Goal: Task Accomplishment & Management: Complete application form

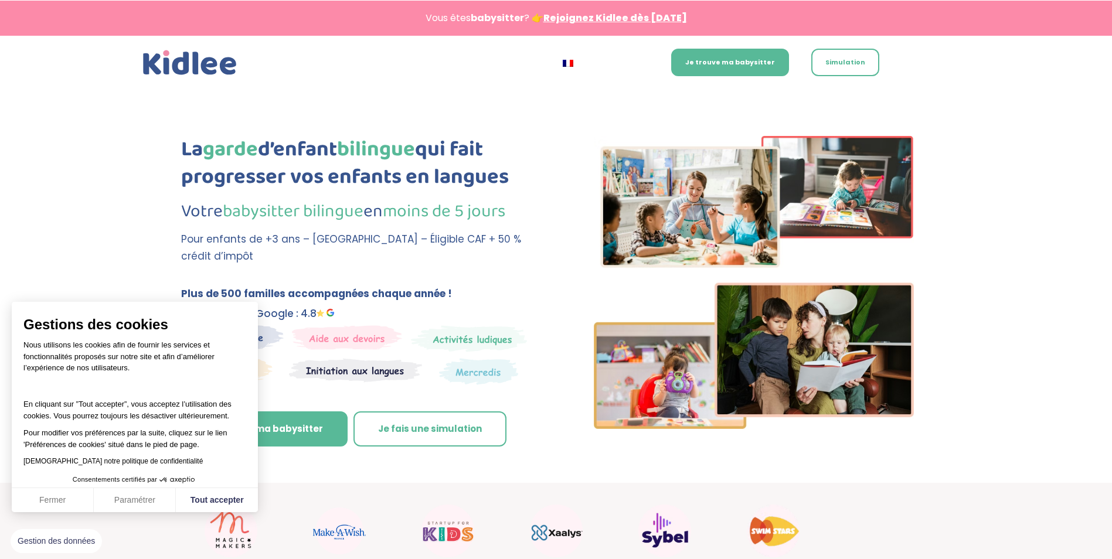
click at [320, 275] on div "La garde d’enfant bilingue qui fait progresser vos enfants en langues Votre bab…" at bounding box center [358, 301] width 355 height 331
click at [45, 501] on button "Fermer" at bounding box center [53, 500] width 82 height 25
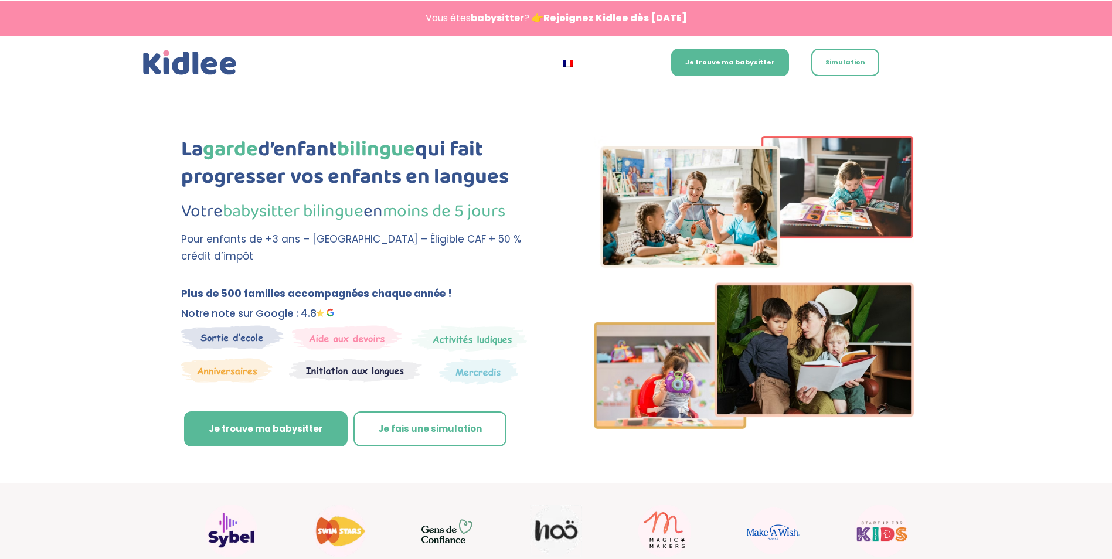
click at [581, 18] on link "Rejoignez Kidlee dès aujourd’hui" at bounding box center [615, 17] width 144 height 13
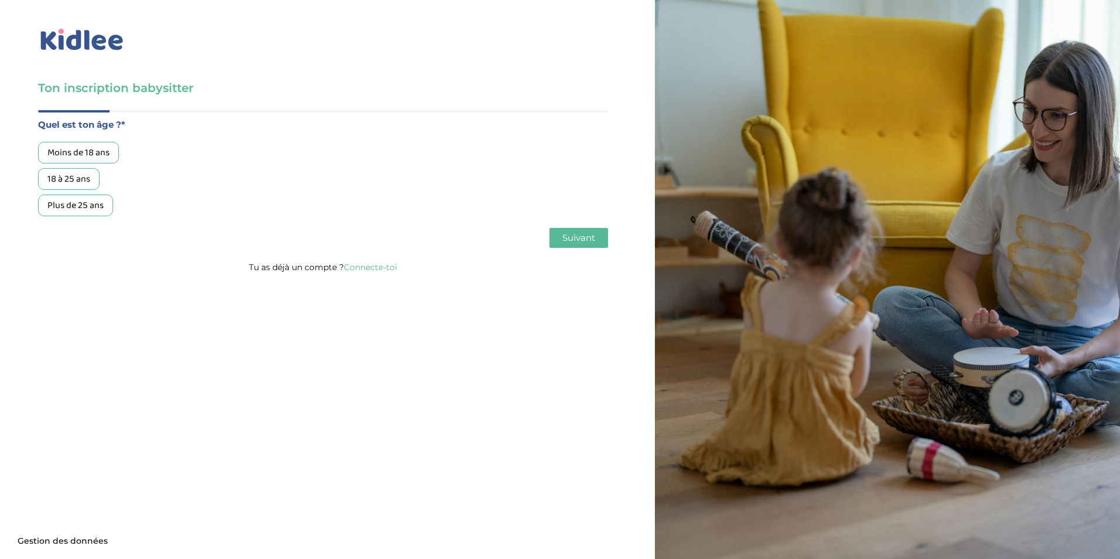
click at [74, 178] on div "18 à 25 ans" at bounding box center [69, 179] width 62 height 22
click at [592, 235] on span "Suivant" at bounding box center [579, 237] width 33 height 11
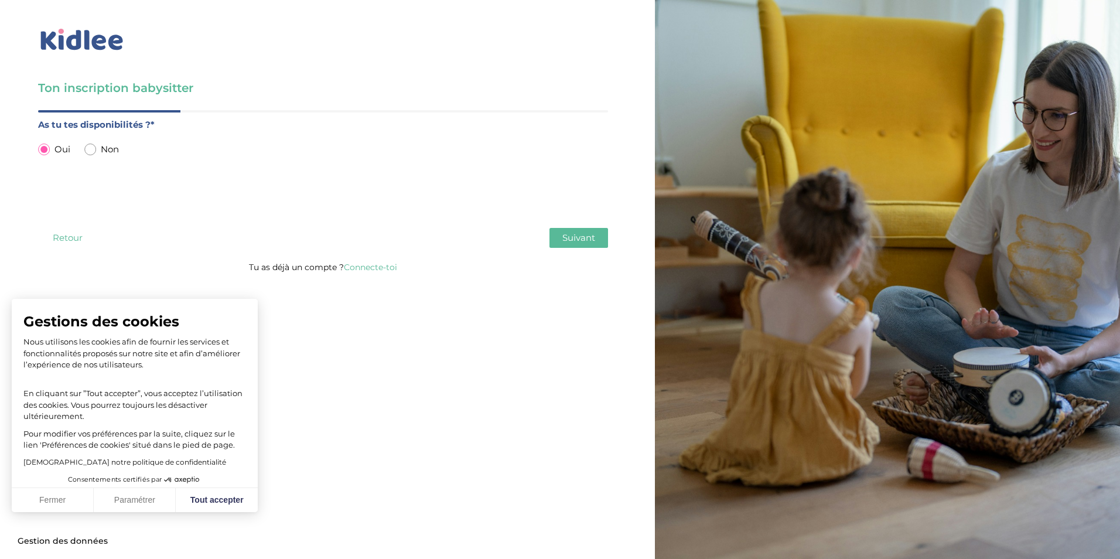
click at [592, 233] on span "Suivant" at bounding box center [579, 237] width 33 height 11
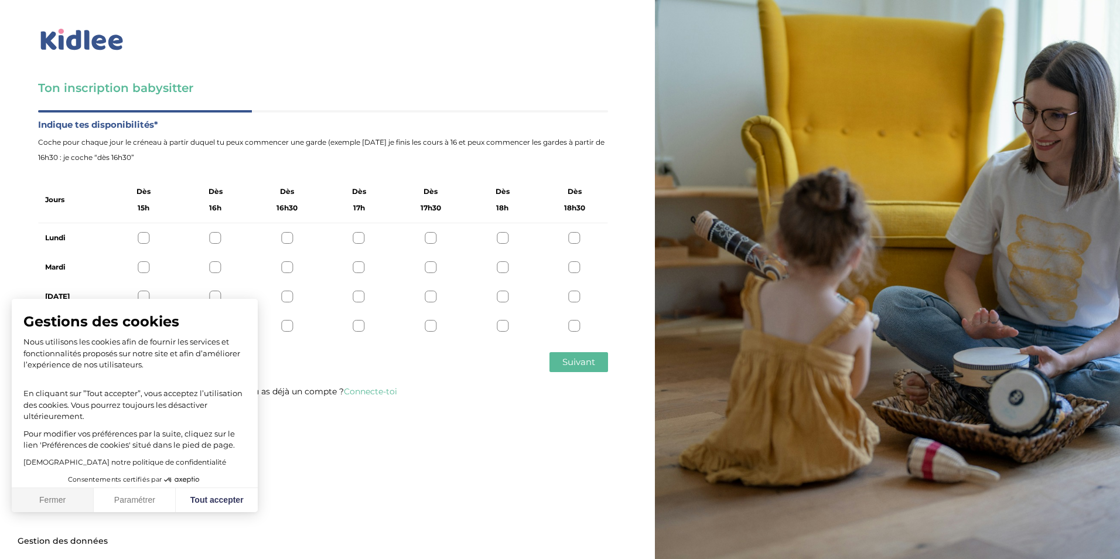
click at [70, 499] on button "Fermer" at bounding box center [53, 500] width 82 height 25
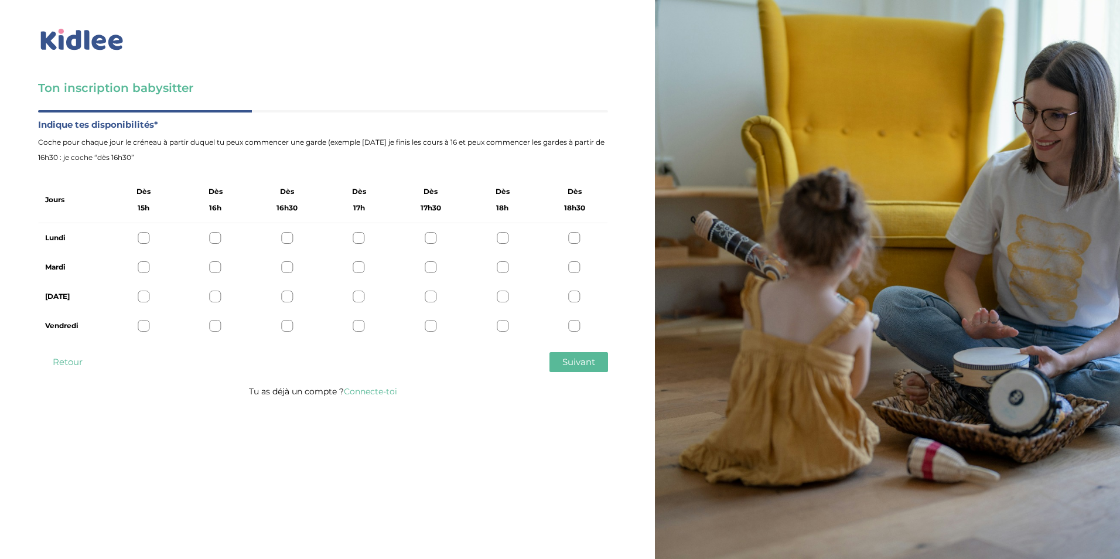
click at [145, 235] on div at bounding box center [144, 238] width 12 height 12
click at [214, 240] on div at bounding box center [216, 238] width 12 height 12
click at [143, 239] on div at bounding box center [144, 238] width 12 height 12
click at [146, 274] on div "Mardi" at bounding box center [323, 267] width 570 height 29
click at [142, 268] on div at bounding box center [144, 267] width 12 height 12
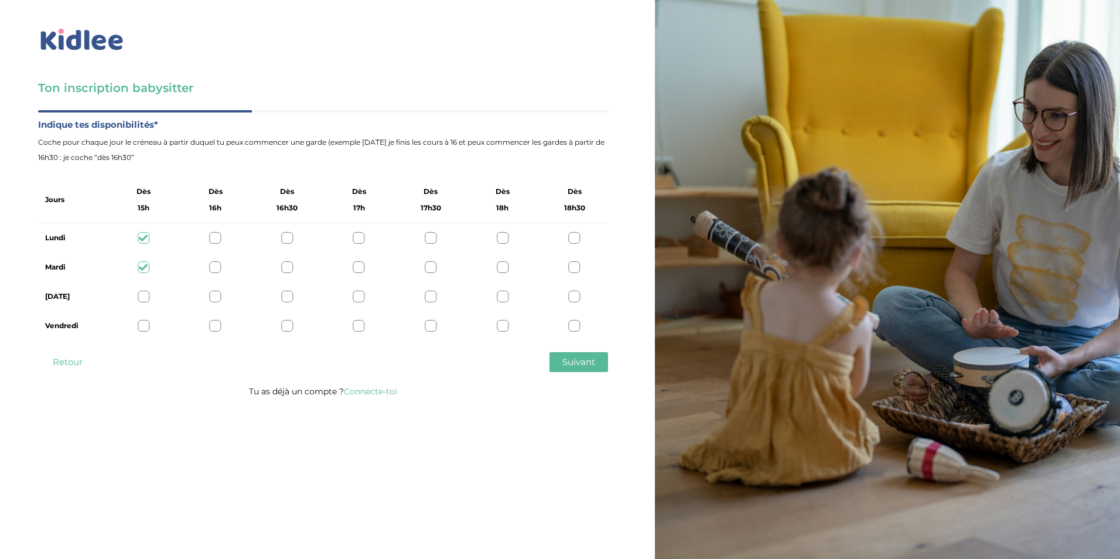
click at [144, 300] on div at bounding box center [144, 297] width 12 height 12
click at [142, 326] on div at bounding box center [144, 326] width 12 height 12
click at [588, 362] on span "Suivant" at bounding box center [579, 361] width 33 height 11
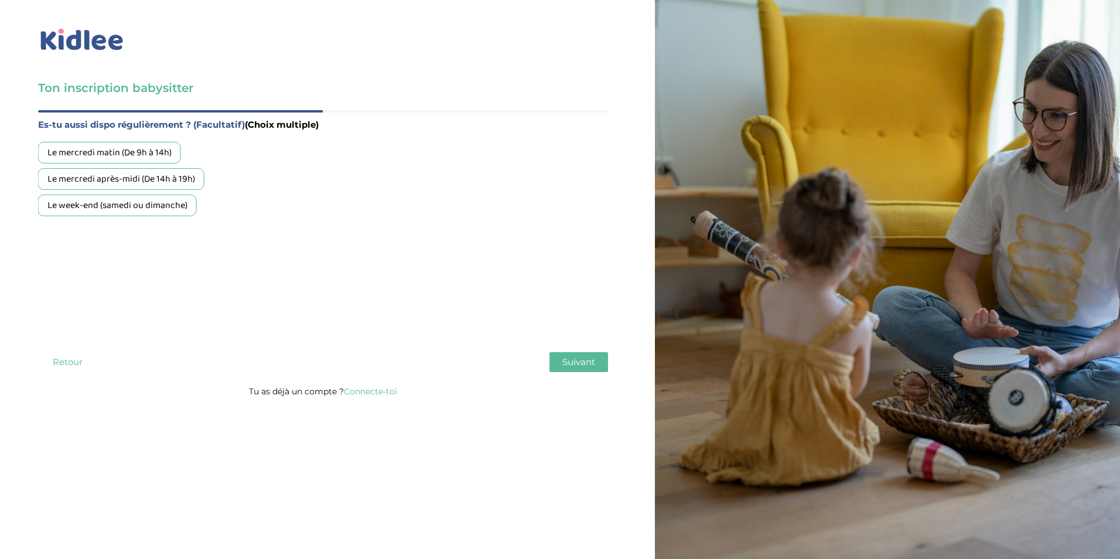
click at [139, 207] on div "Le week-end (samedi ou dimanche)" at bounding box center [117, 206] width 159 height 22
click at [131, 183] on div "Le mercredi après-midi (De 14h à 19h)" at bounding box center [121, 179] width 166 height 22
click at [108, 154] on div "Le mercredi matin (De 9h à 14h)" at bounding box center [109, 153] width 143 height 22
click at [570, 359] on span "Suivant" at bounding box center [579, 361] width 33 height 11
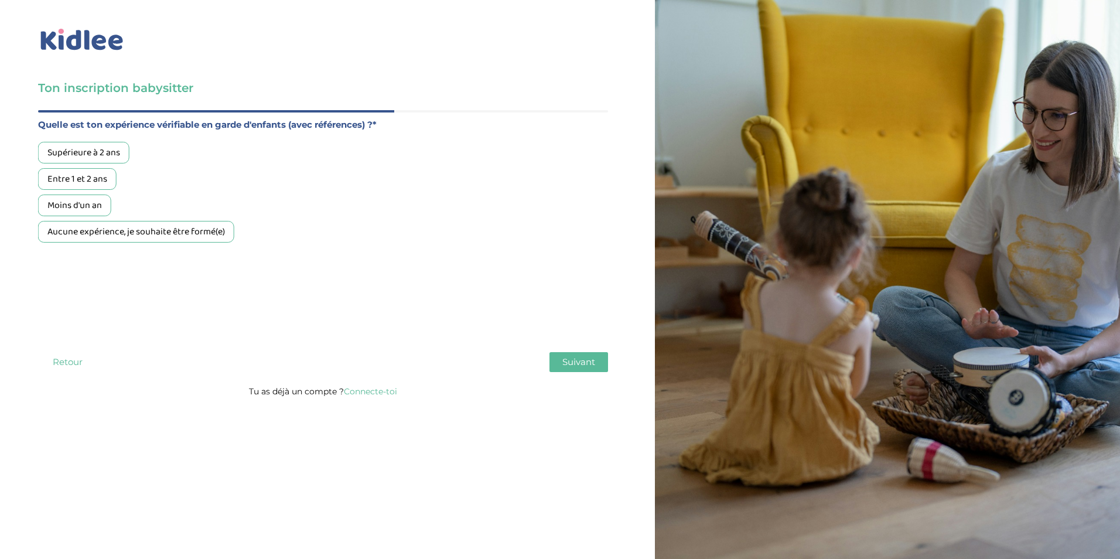
click at [76, 154] on div "Supérieure à 2 ans" at bounding box center [83, 153] width 91 height 22
click at [571, 356] on button "Suivant" at bounding box center [579, 362] width 59 height 20
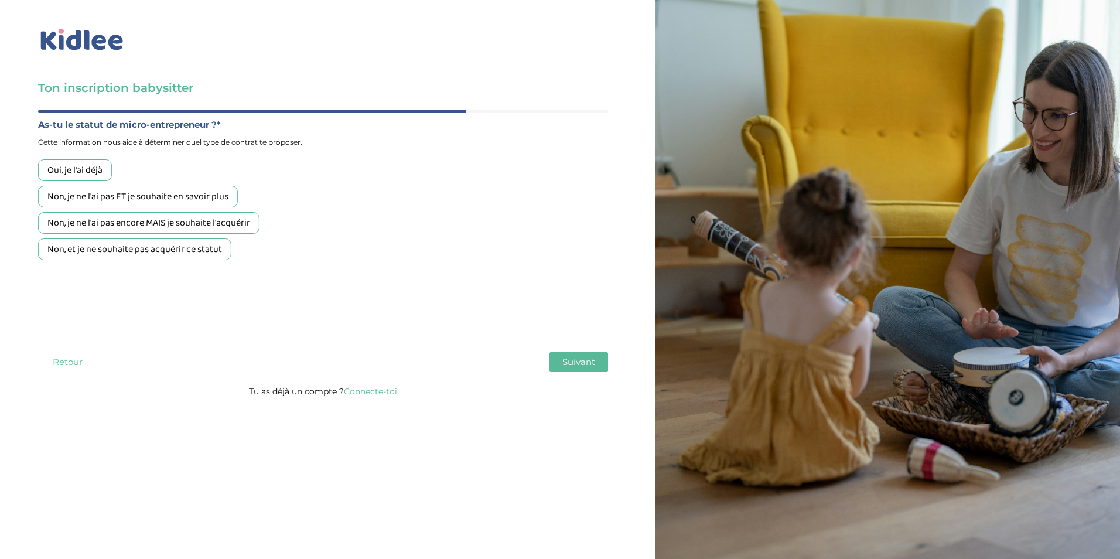
click at [74, 168] on div "Oui, je l'ai déjà" at bounding box center [75, 170] width 74 height 22
click at [590, 361] on span "Suivant" at bounding box center [579, 361] width 33 height 11
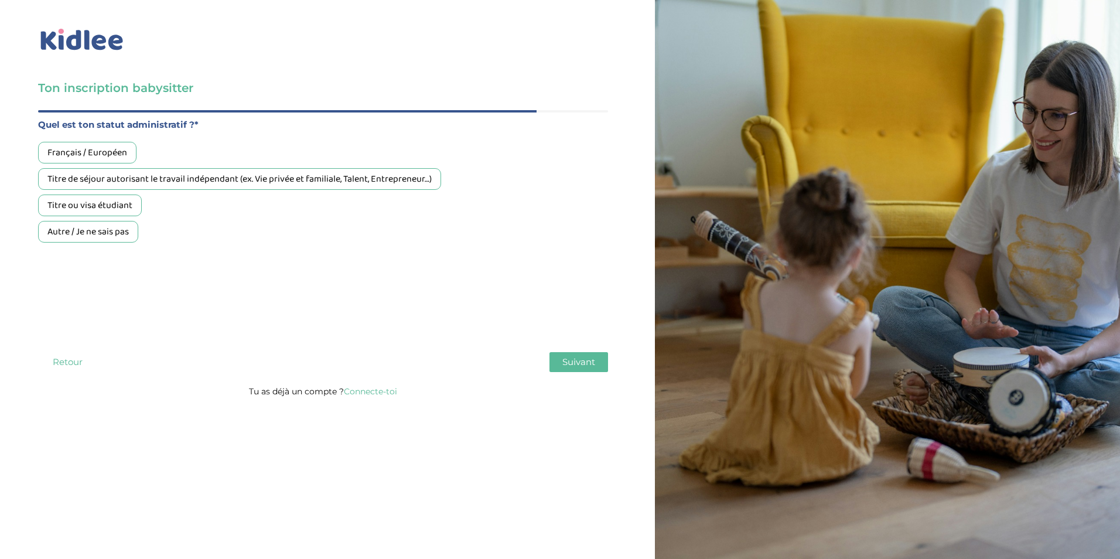
click at [68, 158] on div "Français / Européen" at bounding box center [87, 153] width 98 height 22
click at [573, 359] on span "Suivant" at bounding box center [579, 361] width 33 height 11
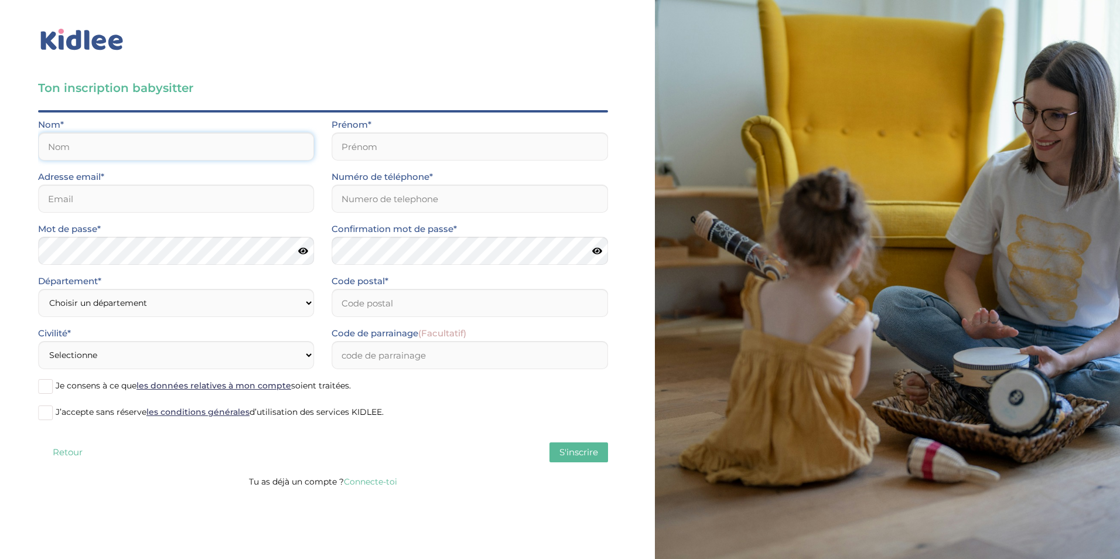
click at [159, 147] on input "text" at bounding box center [176, 146] width 276 height 28
type input "Marceau--Mary"
type input "Jade"
type input "[EMAIL_ADDRESS][DOMAIN_NAME]"
type input "0782799503"
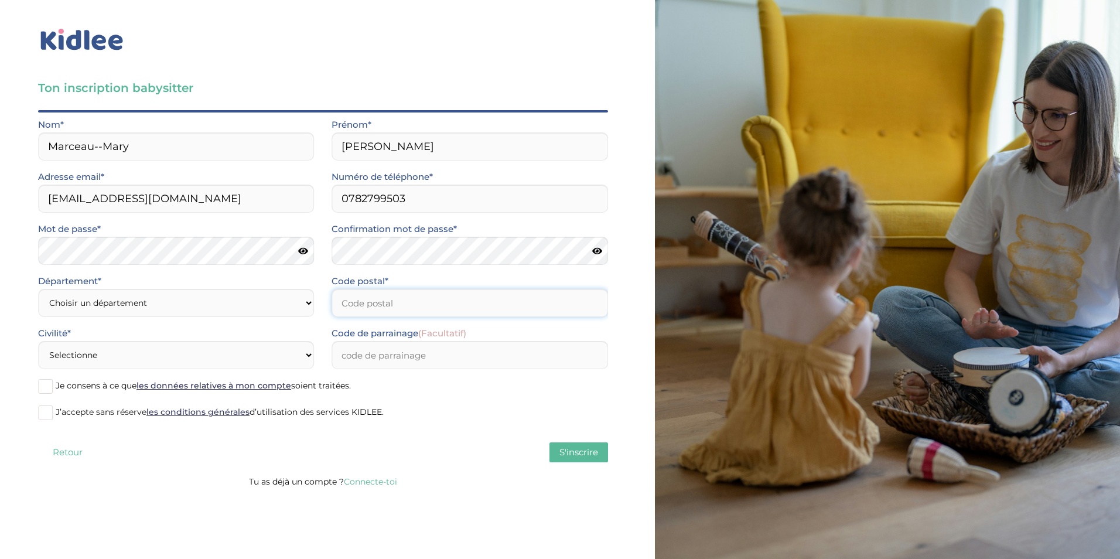
type input "75003"
click at [121, 307] on select "Choisir un département Paris (75) Hauts-de-Seine (92) Yvelines (78) Val-de-Marn…" at bounding box center [176, 303] width 276 height 28
select select "75"
click at [38, 289] on select "Choisir un département Paris (75) Hauts-de-Seine (92) Yvelines (78) Val-de-Marn…" at bounding box center [176, 303] width 276 height 28
click at [164, 360] on select "Selectionne Mr Mme" at bounding box center [176, 355] width 276 height 28
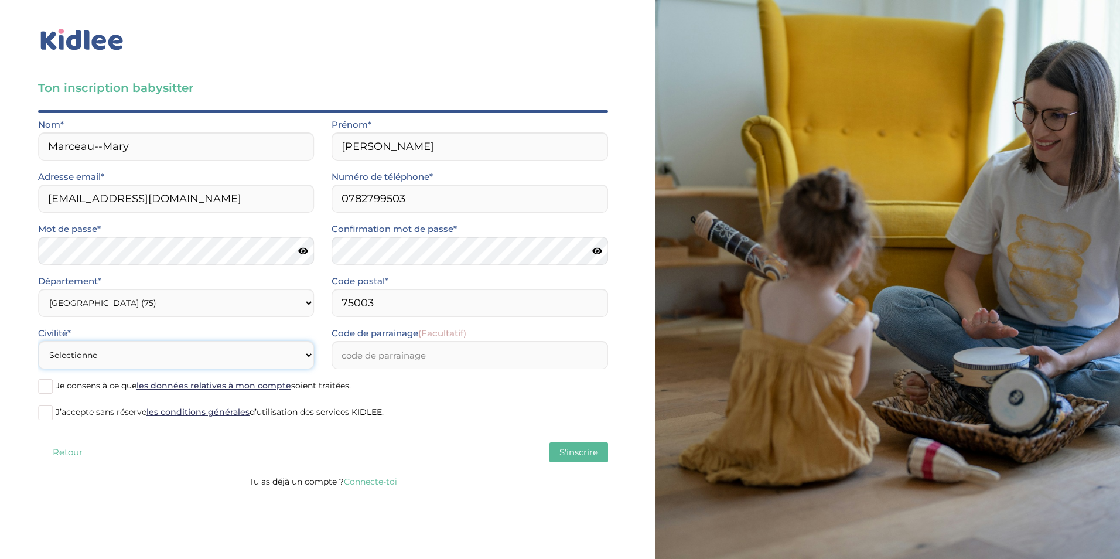
select select "1"
click at [38, 341] on select "Selectionne Mr Mme" at bounding box center [176, 355] width 276 height 28
click at [422, 366] on input "Code de parrainage (Facultatif)" at bounding box center [470, 355] width 276 height 28
click at [46, 388] on span at bounding box center [45, 386] width 15 height 15
click at [0, 0] on input "Je consens à ce que les données relatives à mon compte soient traitées." at bounding box center [0, 0] width 0 height 0
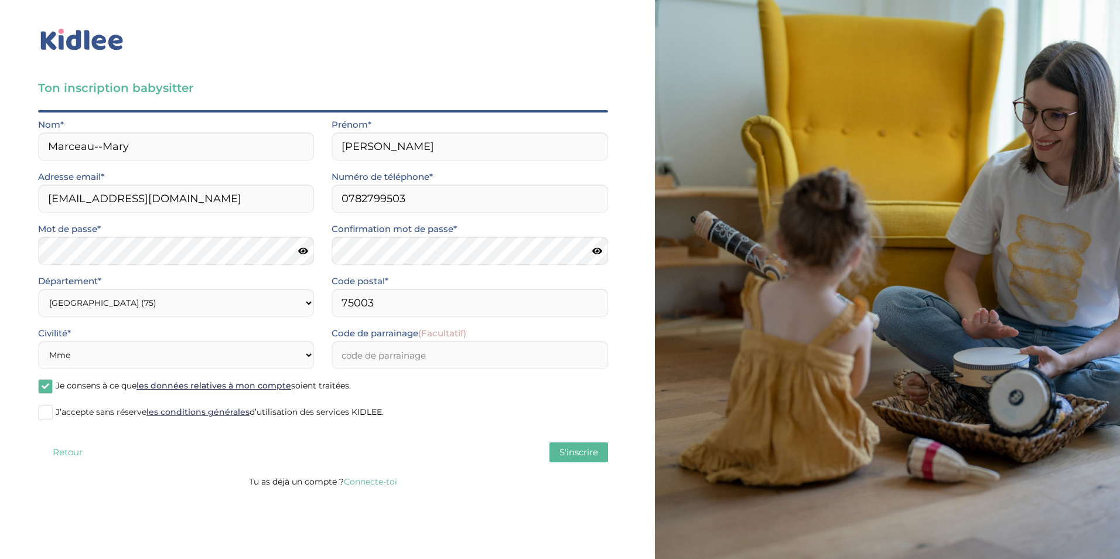
click at [45, 418] on span at bounding box center [45, 412] width 15 height 15
click at [0, 0] on input "J’accepte sans réserve les conditions générales d’utilisation des services KIDL…" at bounding box center [0, 0] width 0 height 0
click at [566, 453] on span "S'inscrire" at bounding box center [579, 452] width 39 height 11
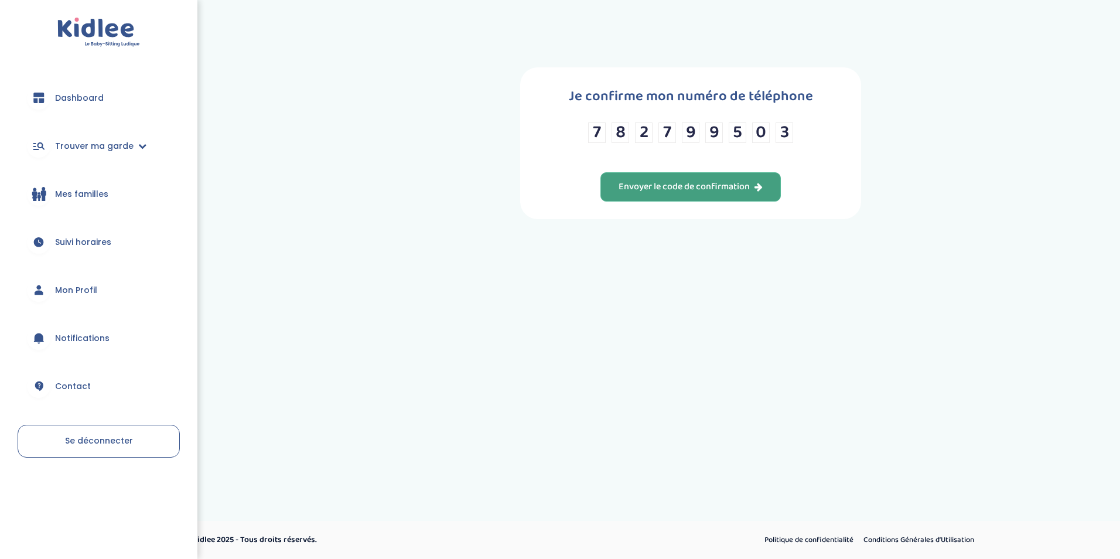
click at [696, 186] on div "Envoyer le code de confirmation" at bounding box center [691, 186] width 144 height 13
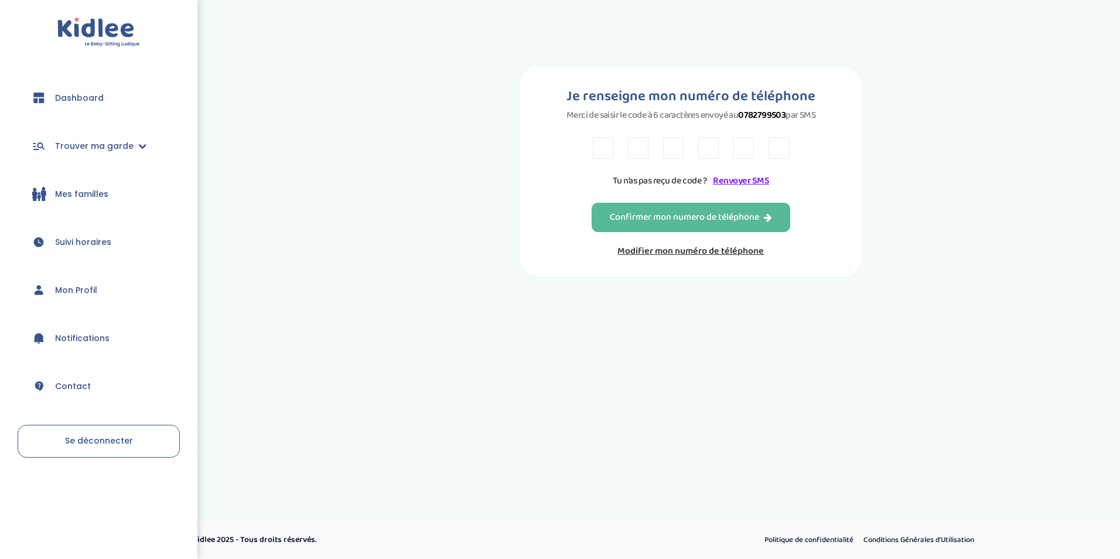
click at [603, 152] on input "text" at bounding box center [603, 148] width 21 height 22
type input "A"
type input "H"
type input "R"
type input "C"
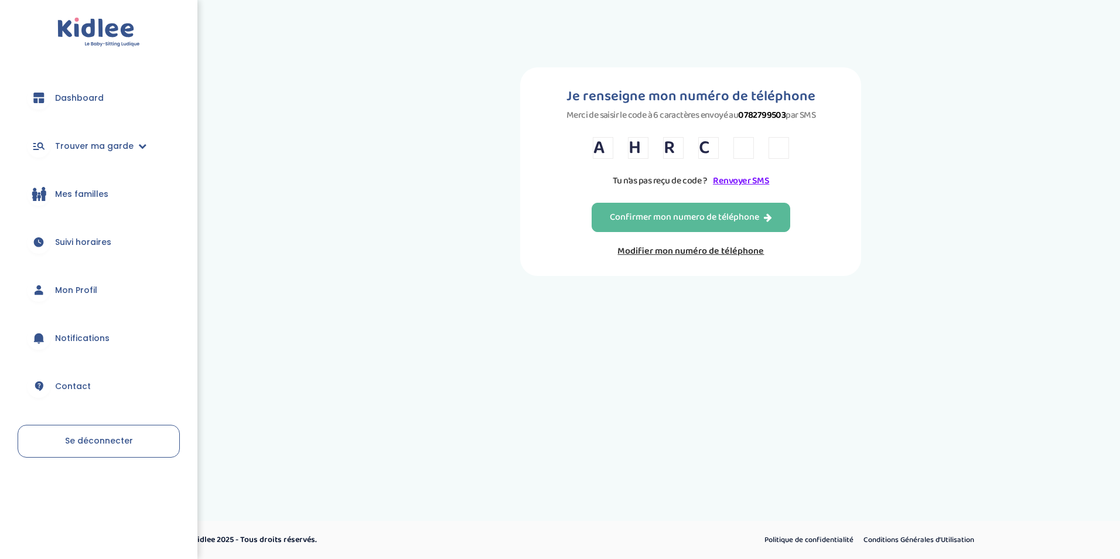
type input "T"
type input "7"
click at [671, 214] on div "Confirmer mon numero de téléphone" at bounding box center [691, 217] width 162 height 13
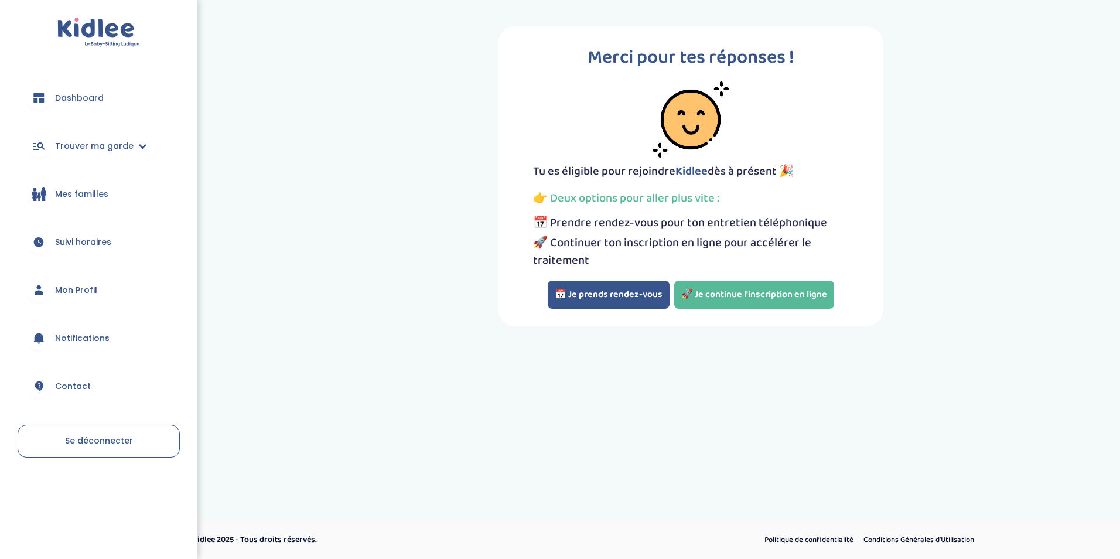
click at [642, 298] on button "📅 Je prends rendez-vous" at bounding box center [609, 295] width 122 height 28
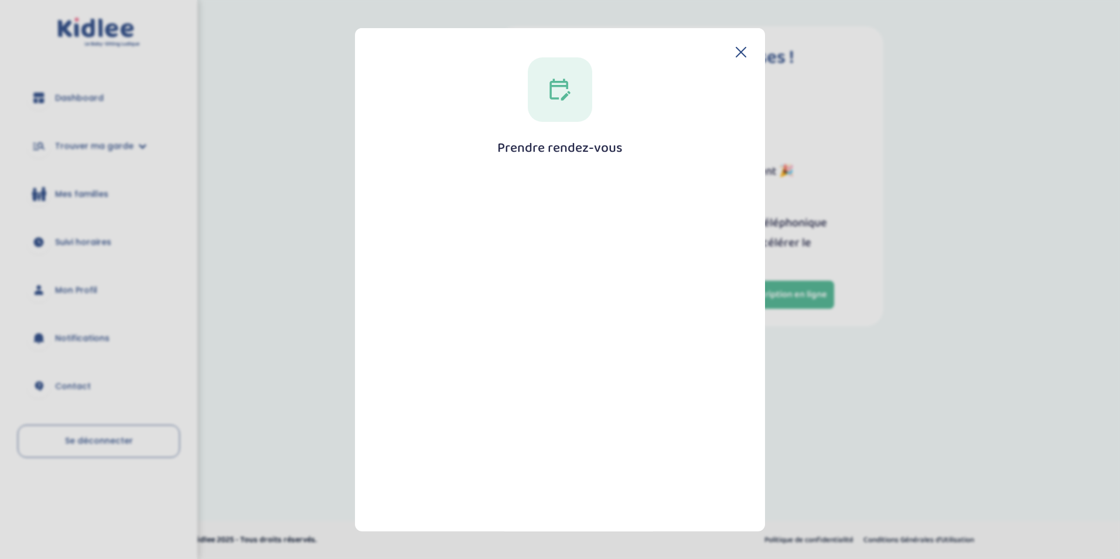
click at [736, 53] on icon at bounding box center [741, 52] width 11 height 11
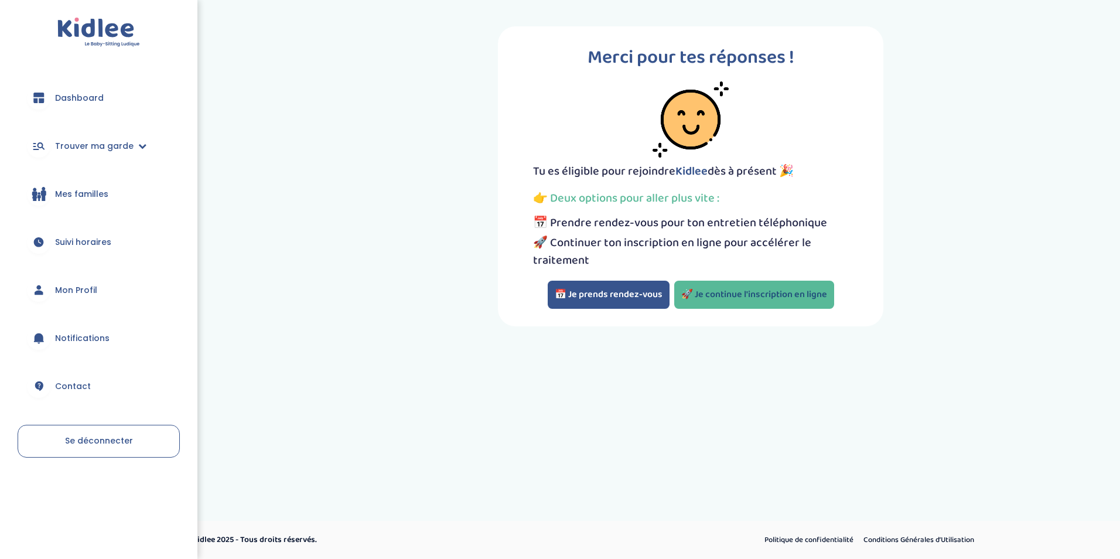
click at [794, 306] on link "🚀 Je continue l'inscription en ligne" at bounding box center [754, 295] width 160 height 28
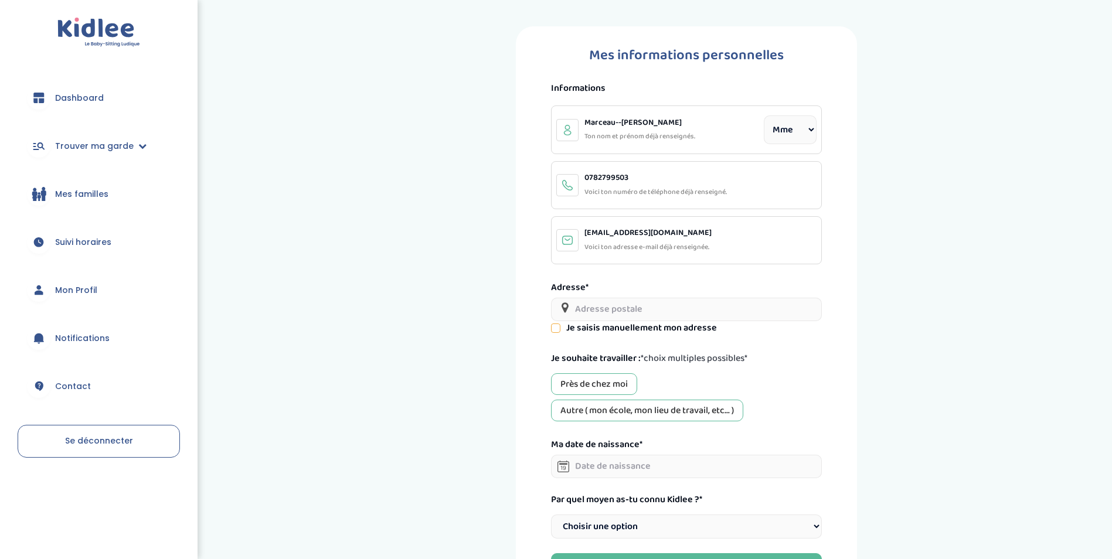
select select "1"
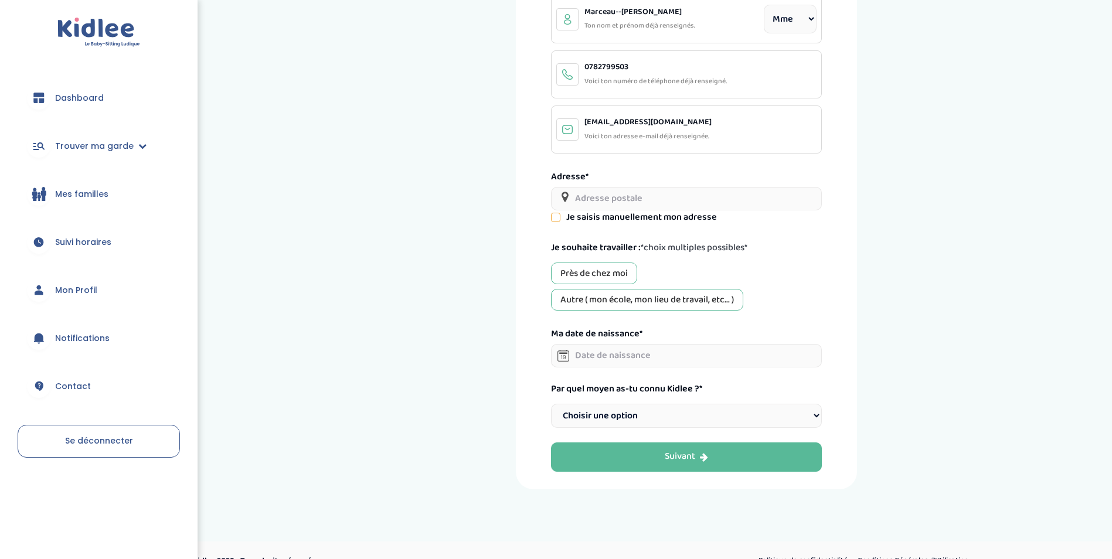
scroll to position [117, 0]
